Goal: Check status: Check status

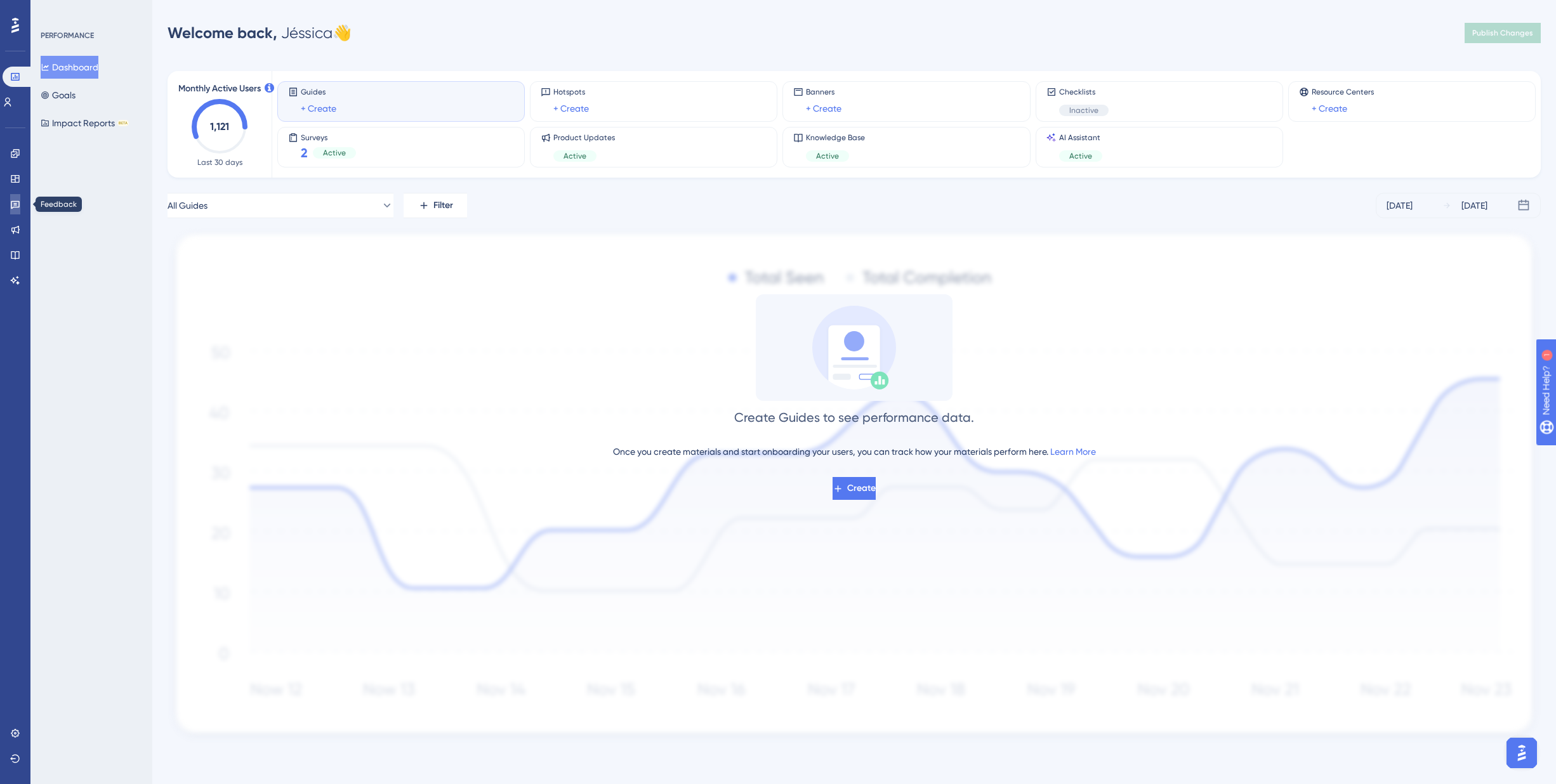
click at [10, 199] on link at bounding box center [15, 204] width 10 height 20
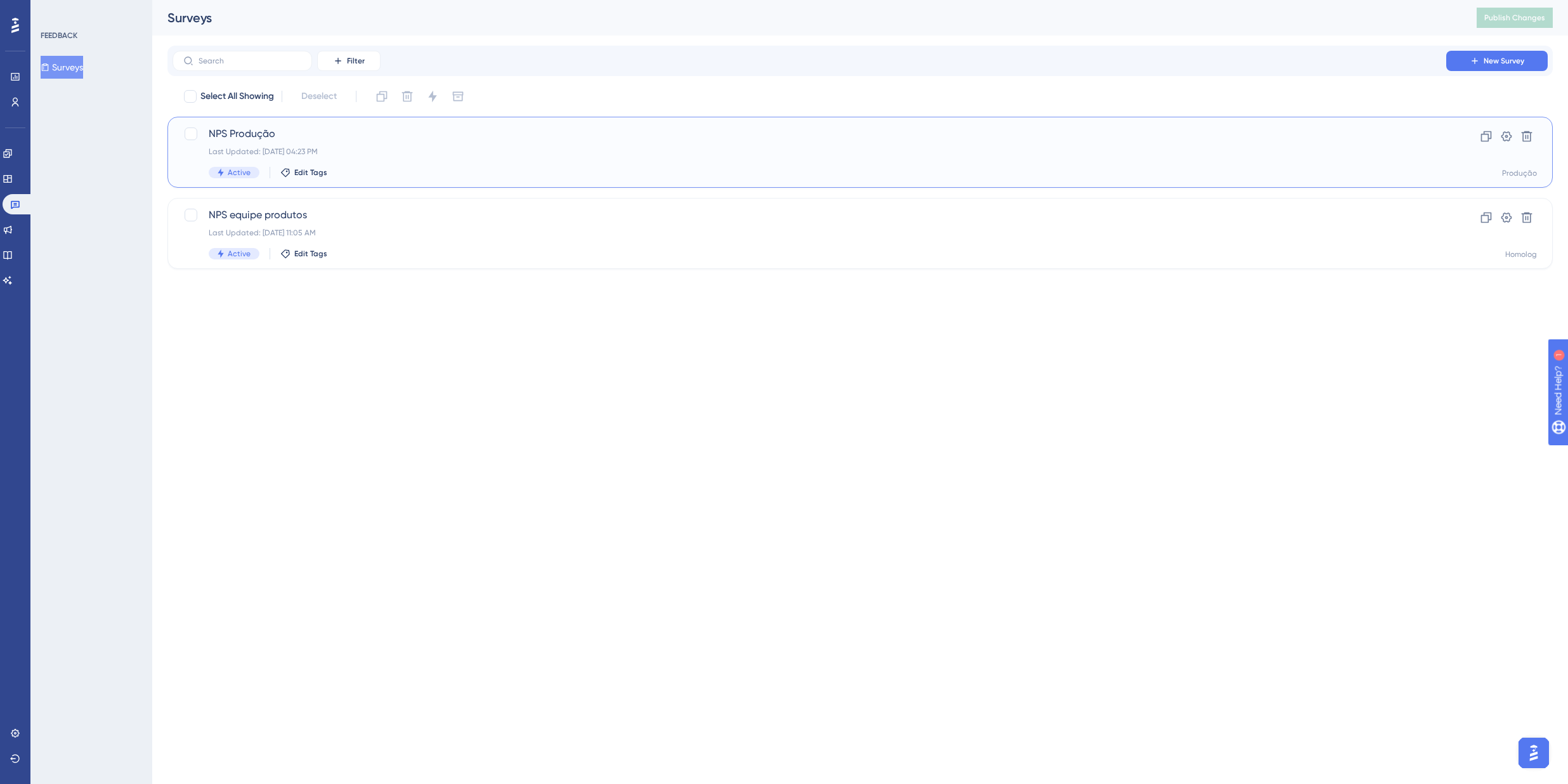
click at [349, 148] on div "Last Updated: [DATE] 04:23 PM" at bounding box center [809, 151] width 1201 height 10
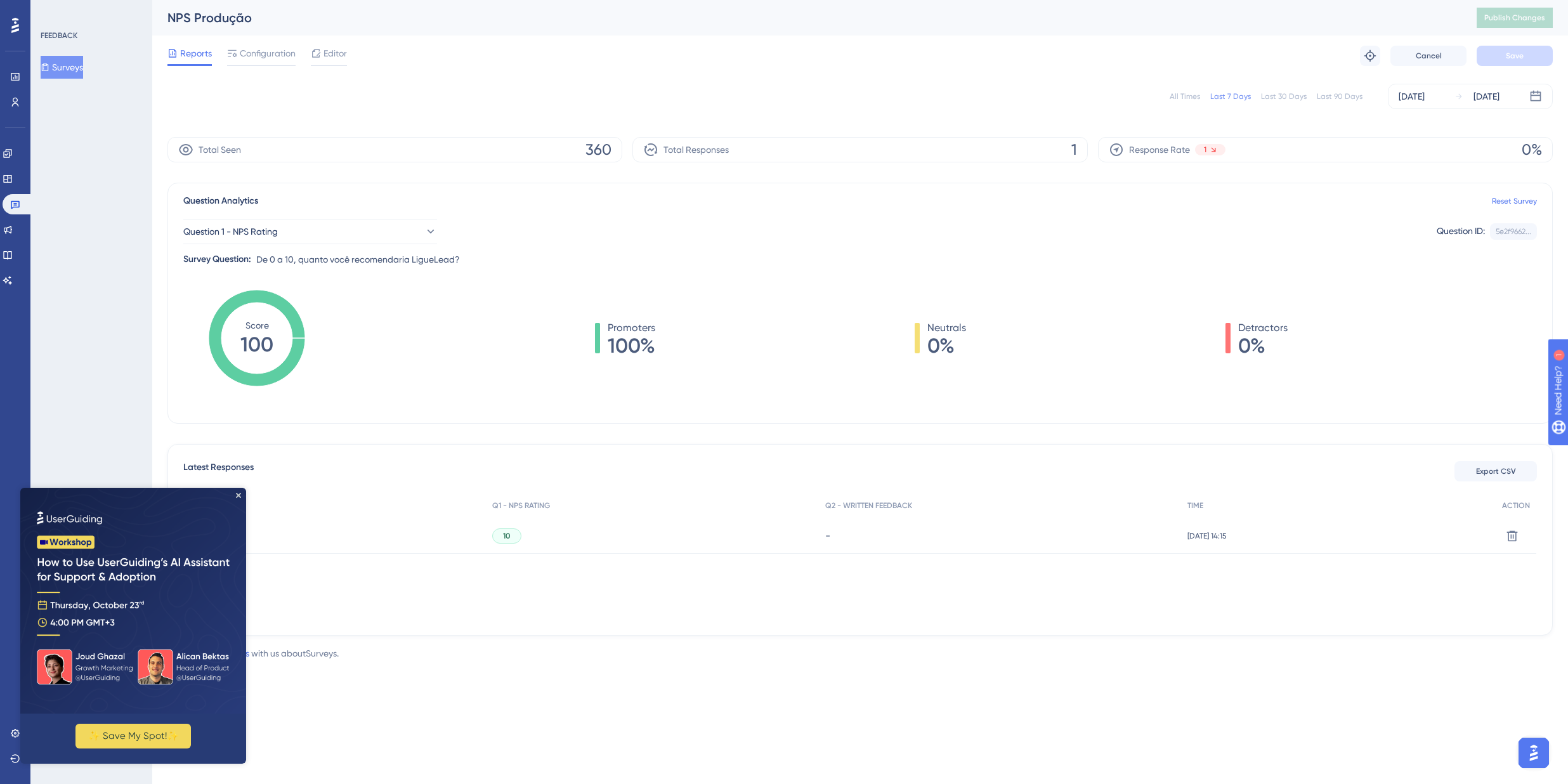
click at [236, 498] on img at bounding box center [133, 600] width 226 height 226
click at [1299, 95] on div "Last 30 Days" at bounding box center [1283, 97] width 45 height 10
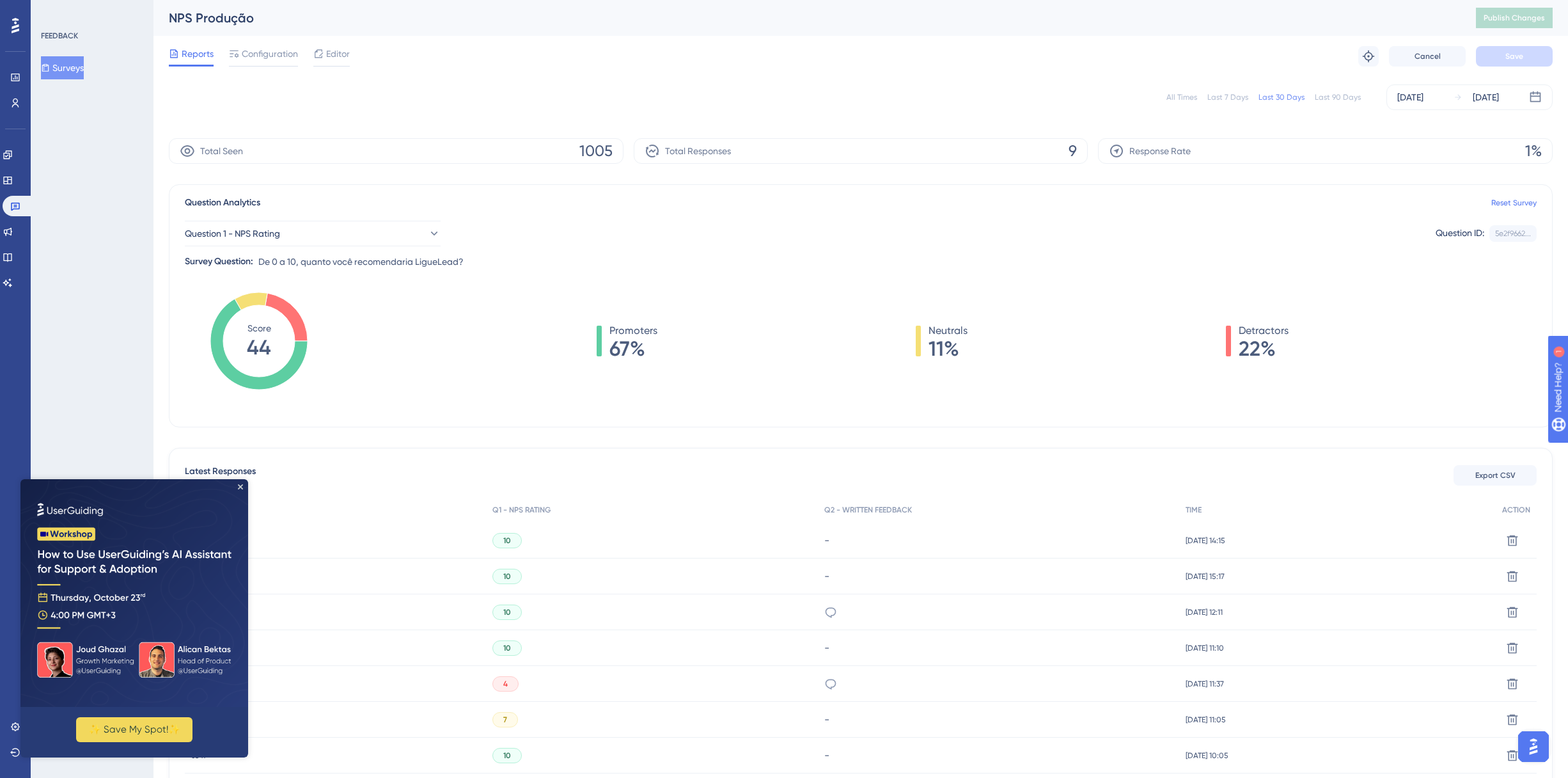
click at [238, 481] on img at bounding box center [134, 593] width 228 height 228
click at [241, 489] on icon "Close Preview" at bounding box center [240, 486] width 5 height 5
